Goal: Information Seeking & Learning: Learn about a topic

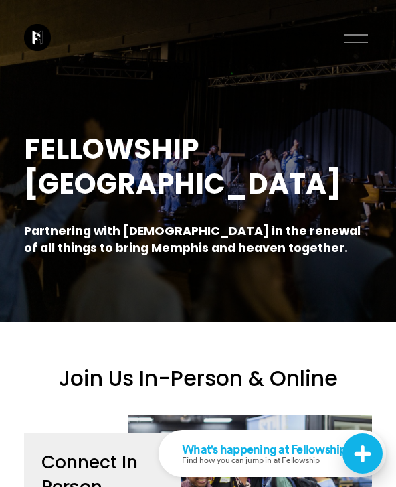
click at [368, 36] on div at bounding box center [356, 38] width 23 height 23
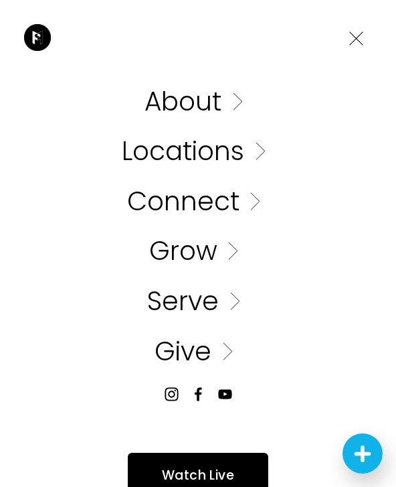
click at [214, 106] on link "Folder: About" at bounding box center [198, 101] width 107 height 26
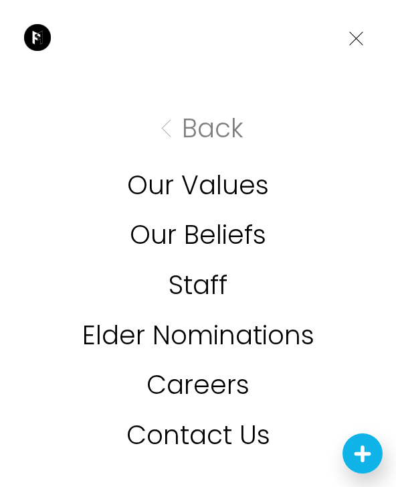
click at [151, 192] on link "Our Values" at bounding box center [198, 185] width 142 height 26
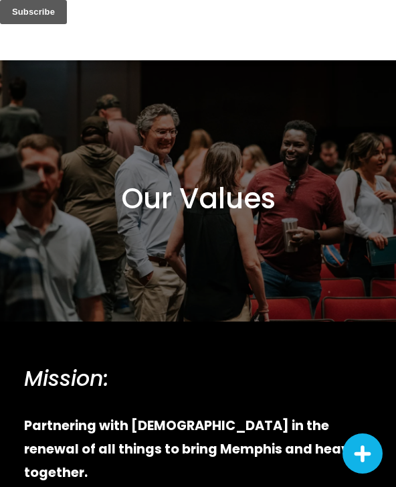
click at [383, 0] on div at bounding box center [198, 0] width 396 height 0
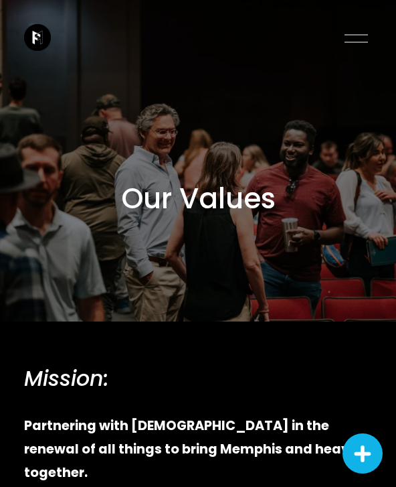
click at [355, 33] on div at bounding box center [356, 38] width 23 height 23
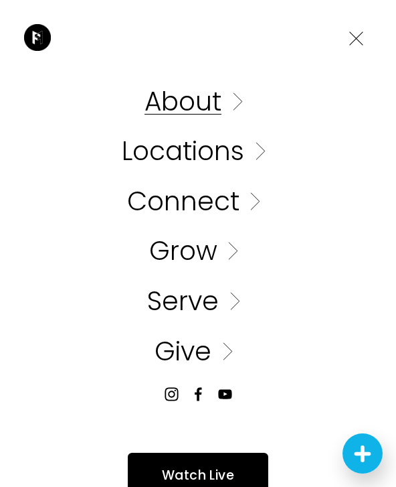
click at [225, 109] on link "Folder: About" at bounding box center [198, 101] width 107 height 26
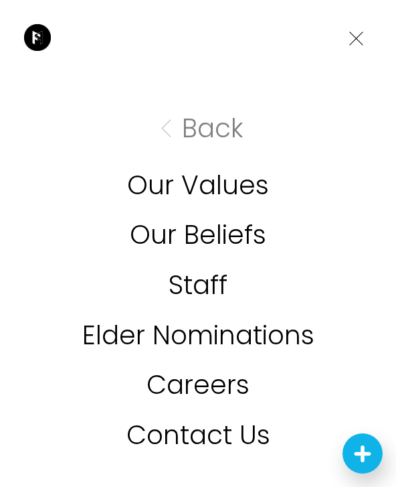
click at [145, 234] on link "Our Beliefs" at bounding box center [198, 235] width 137 height 26
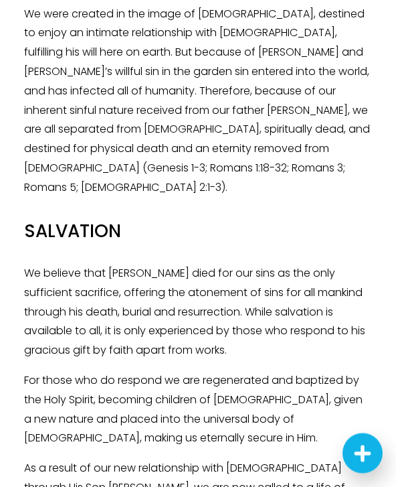
scroll to position [1357, 0]
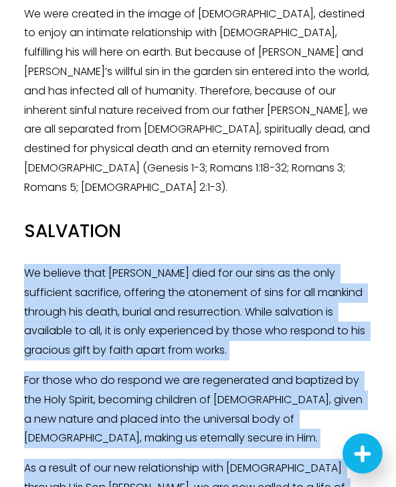
drag, startPoint x: 27, startPoint y: 135, endPoint x: 254, endPoint y: 418, distance: 363.0
copy div "We believe that Jesus Christ died for our sins as the only sufficient sacrifice…"
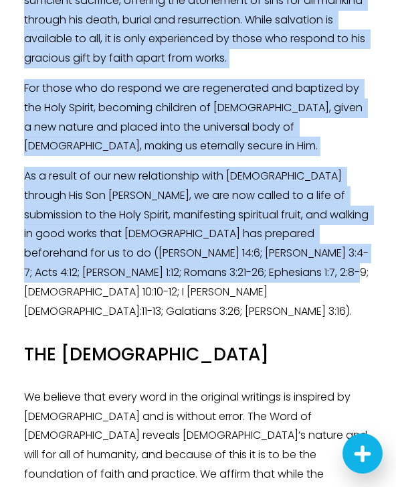
scroll to position [1789, 0]
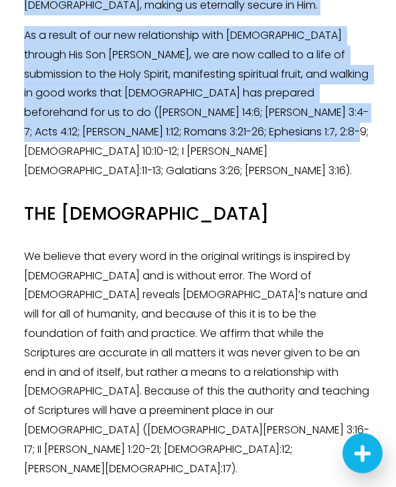
click at [35, 248] on p "We believe that every word in the original writings is inspired by God and is w…" at bounding box center [198, 364] width 349 height 232
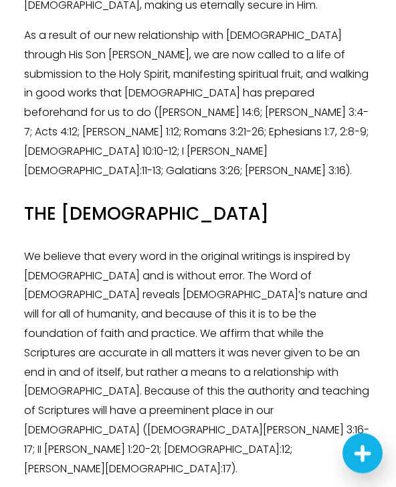
click at [25, 248] on p "We believe that every word in the original writings is inspired by God and is w…" at bounding box center [198, 364] width 349 height 232
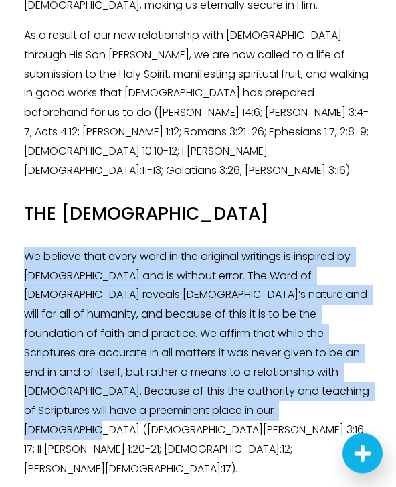
copy p "We believe that every word in the original writings is inspired by God and is w…"
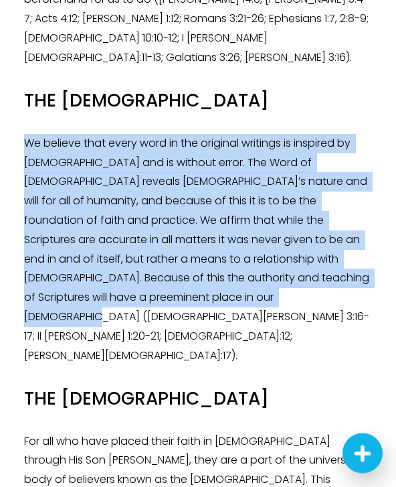
scroll to position [1917, 0]
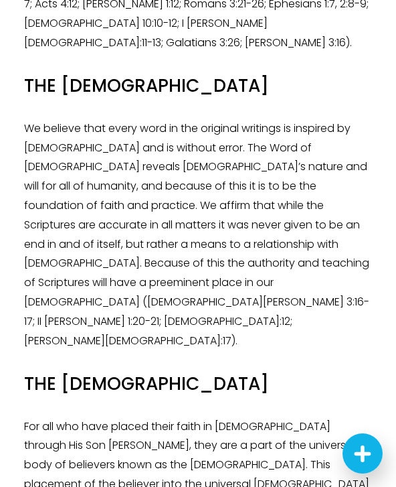
click at [21, 181] on div "Our Doctrinal Statement: GOD We believe that there is only one living and true …" at bounding box center [199, 29] width 372 height 3187
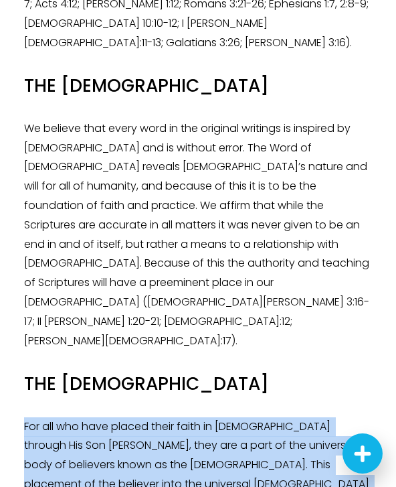
copy div "For all who have placed their faith in God through His Son Jesus Christ, they a…"
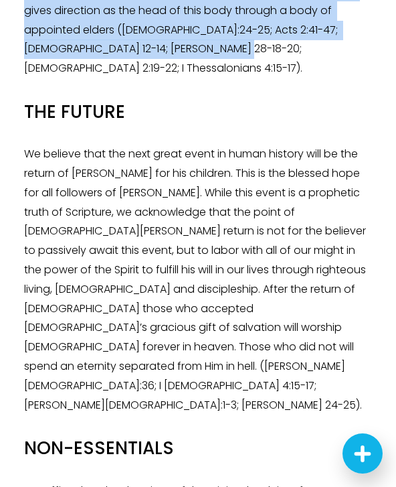
scroll to position [2585, 0]
